Goal: Task Accomplishment & Management: Manage account settings

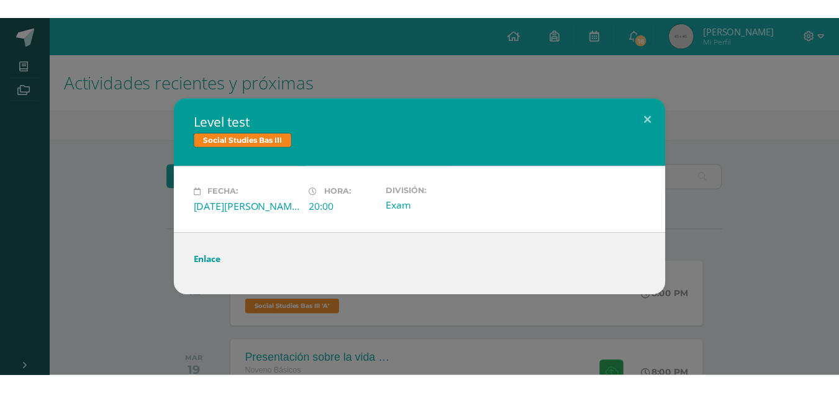
scroll to position [60, 0]
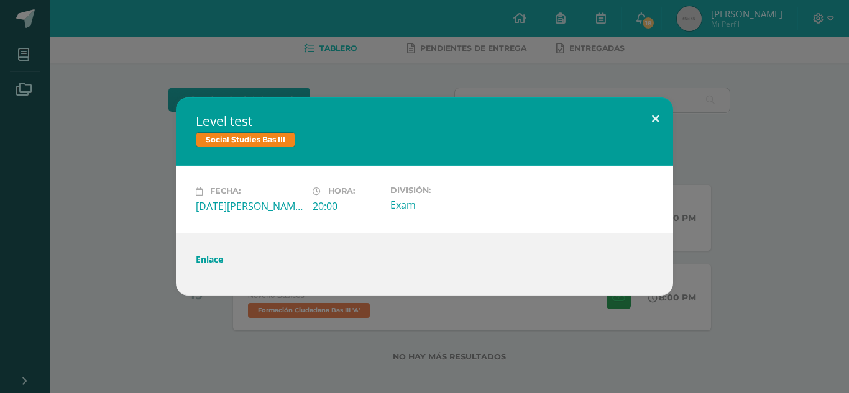
click at [661, 117] on button at bounding box center [654, 119] width 35 height 42
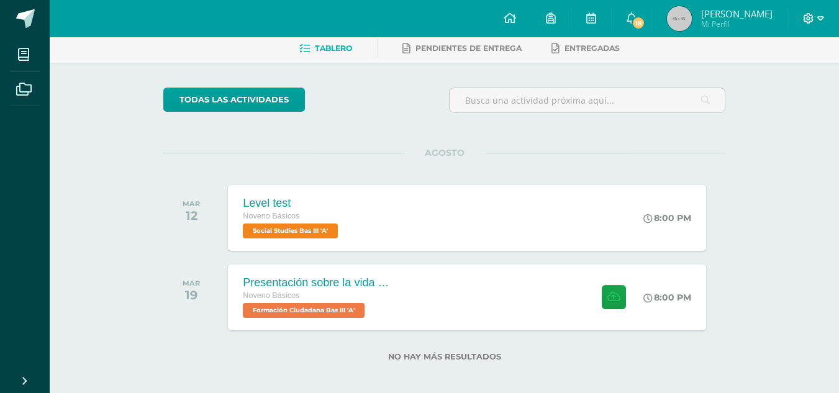
click at [809, 12] on span at bounding box center [813, 19] width 21 height 14
click at [757, 84] on span "Cerrar sesión" at bounding box center [782, 84] width 56 height 12
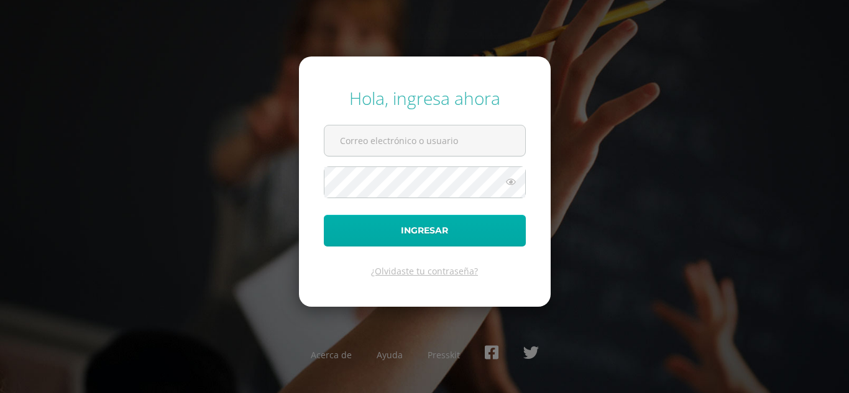
type input "alejandrosamayoa14@colegioselshaddai.edu.gt"
click at [424, 237] on button "Ingresar" at bounding box center [425, 231] width 202 height 32
